Goal: Information Seeking & Learning: Learn about a topic

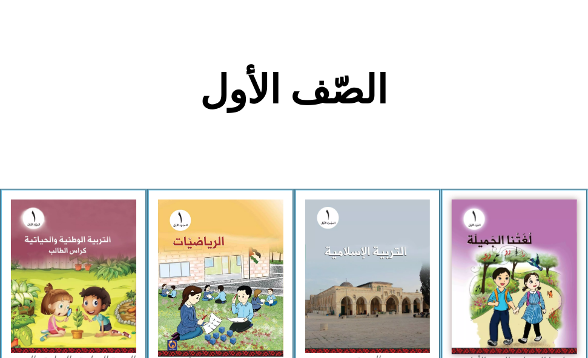
scroll to position [227, 0]
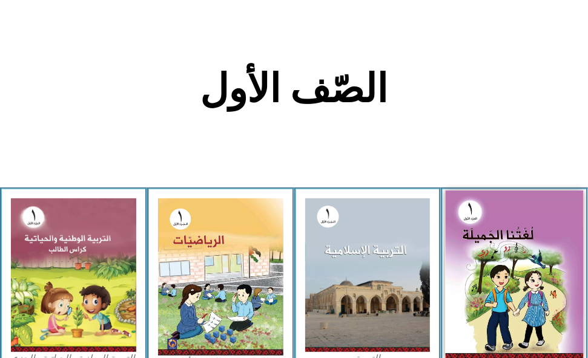
click at [479, 288] on img at bounding box center [514, 276] width 137 height 170
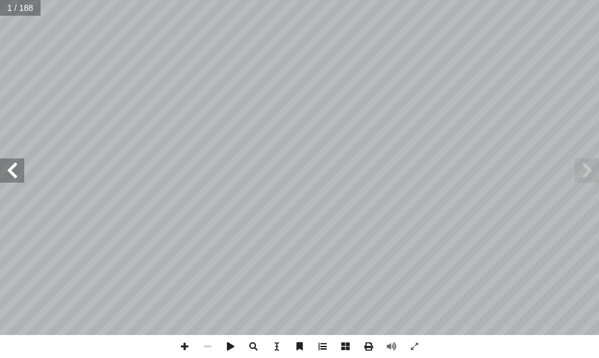
click at [322, 343] on span at bounding box center [322, 346] width 23 height 23
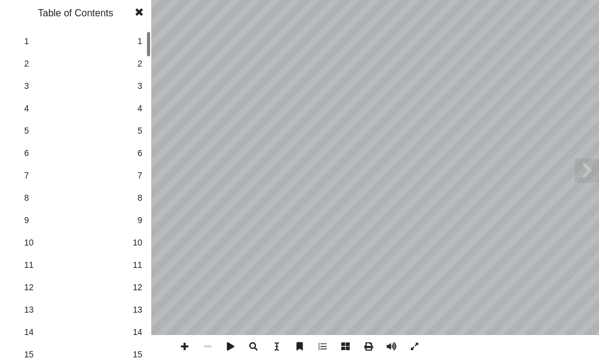
click at [136, 179] on link "7 7" at bounding box center [74, 176] width 136 height 22
click at [134, 11] on span at bounding box center [139, 12] width 22 height 24
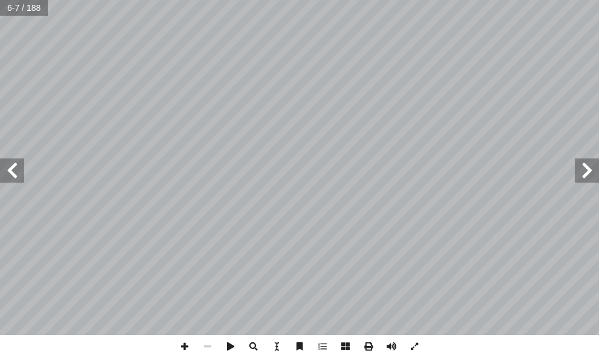
click at [2, 164] on span at bounding box center [12, 171] width 24 height 24
click at [179, 344] on span at bounding box center [184, 346] width 23 height 23
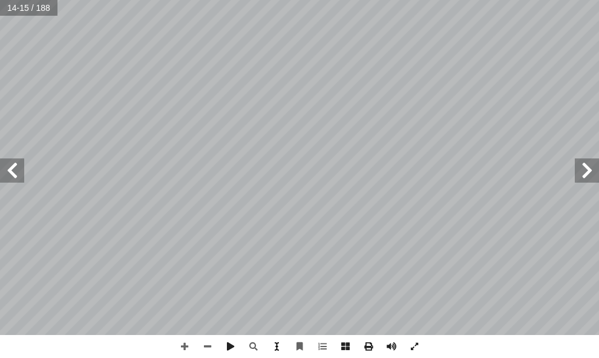
click at [265, 355] on div ": ِ ة َ ع ِّ ط َ ق َ ت ُ م ْ ال ِ طوط ُ ى الخ َ ل َ ع َ م َ ل َ ق ْ ال ُ ر ِّ ر…" at bounding box center [299, 179] width 599 height 358
click at [201, 350] on div ": ِ ة َ ع ِّ ط َ ق َ ت ُ م ْ ال ِ طوط ُ ى الخ َ ل َ ع َ م َ ل َ ق ْ ال ُ ر ِّ ر…" at bounding box center [299, 179] width 599 height 358
click at [220, 338] on div ": ِ ة َ ع ِّ ط َ ق َ ت ُ م ْ ال ِ طوط ُ ى الخ َ ل َ ع َ م َ ل َ ق ْ ال ُ ر ِّ ر…" at bounding box center [299, 179] width 599 height 358
